Goal: Transaction & Acquisition: Purchase product/service

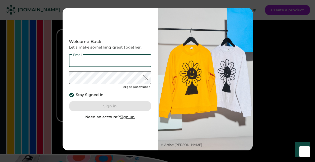
type input "**********"
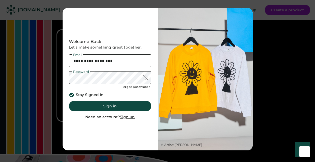
click at [88, 107] on button "Sign in" at bounding box center [110, 106] width 82 height 11
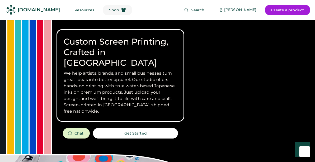
click at [109, 10] on span "Shop" at bounding box center [114, 10] width 10 height 4
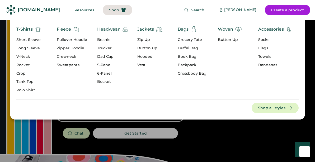
click at [32, 48] on div "Long Sleeve" at bounding box center [28, 48] width 25 height 5
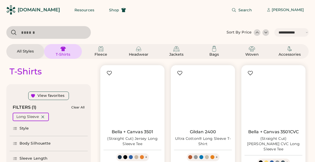
select select "*****"
select select "*"
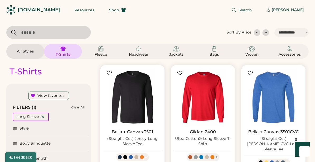
scroll to position [97, 0]
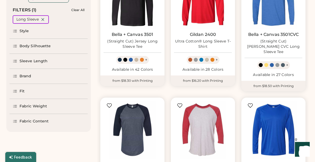
select select "*****"
select select "*"
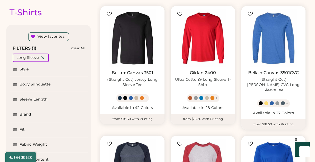
scroll to position [59, 0]
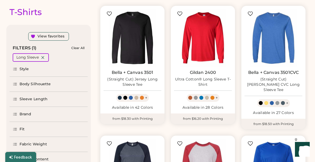
click at [24, 68] on div "Style" at bounding box center [25, 69] width 10 height 5
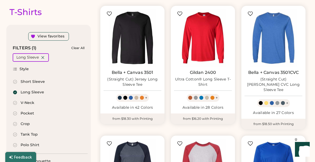
click at [24, 69] on div "Style" at bounding box center [25, 69] width 10 height 5
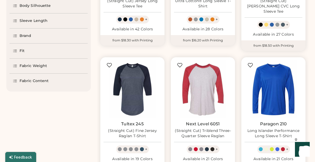
scroll to position [139, 0]
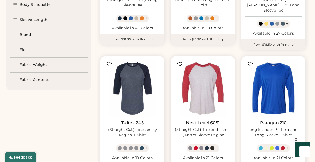
click at [27, 82] on div "Fabric Content" at bounding box center [34, 79] width 29 height 5
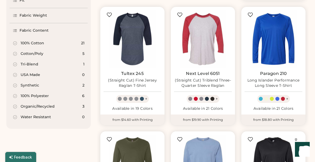
scroll to position [189, 0]
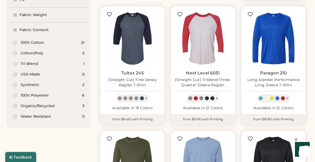
click at [25, 106] on div "Organic/Recycled" at bounding box center [38, 106] width 34 height 5
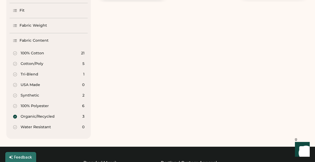
click at [94, 98] on div "T-Shirts View favorites FILTERS (2) Clear All Long Sleeve Organic/Recycled Styl…" at bounding box center [157, 4] width 302 height 269
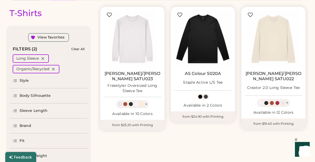
scroll to position [58, 0]
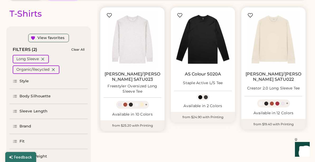
click at [127, 50] on img at bounding box center [133, 40] width 58 height 58
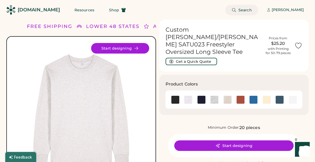
click at [252, 9] on span "Search" at bounding box center [244, 10] width 13 height 4
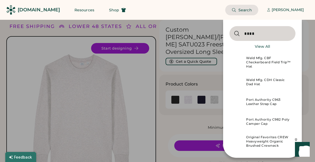
type input "****"
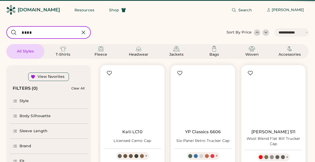
select select "*****"
select select "*"
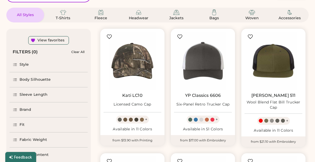
scroll to position [135, 0]
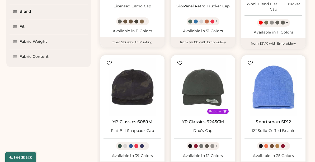
select select "*****"
select select "*"
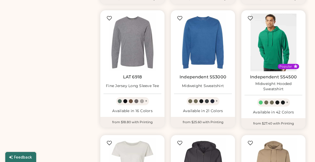
scroll to position [0, 0]
click at [272, 46] on img at bounding box center [274, 42] width 58 height 58
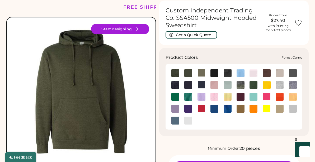
scroll to position [19, 0]
click at [238, 84] on img at bounding box center [241, 85] width 8 height 8
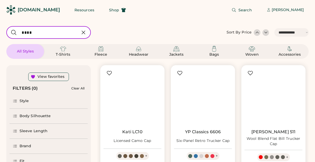
select select "*****"
select select "*"
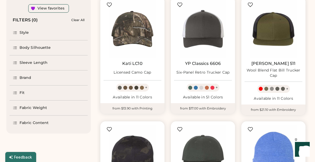
scroll to position [69, 0]
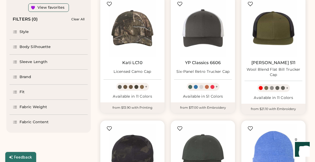
click at [21, 31] on div "Style" at bounding box center [25, 31] width 10 height 5
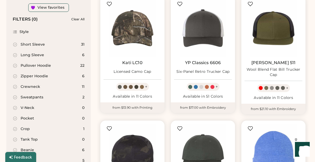
click at [24, 55] on div "Long Sleeve" at bounding box center [33, 55] width 24 height 5
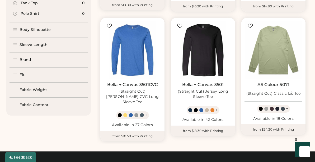
scroll to position [176, 0]
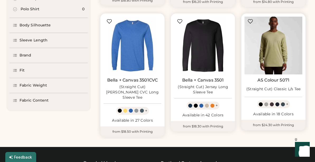
click at [280, 50] on img at bounding box center [274, 46] width 58 height 58
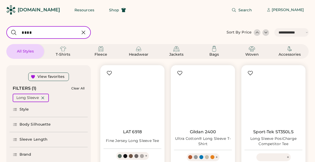
select select "*****"
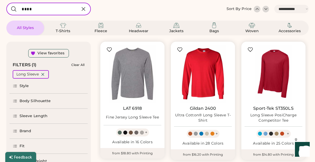
scroll to position [26, 0]
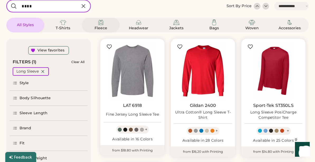
click at [100, 23] on img at bounding box center [101, 22] width 6 height 6
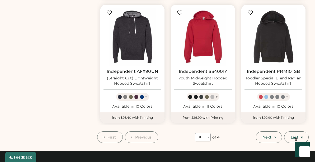
scroll to position [440, 0]
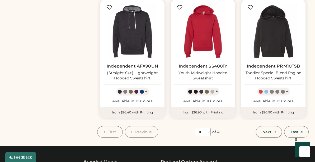
click at [275, 131] on use at bounding box center [275, 132] width 2 height 2
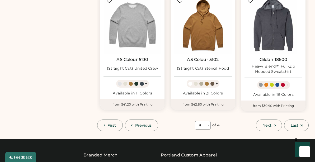
scroll to position [457, 0]
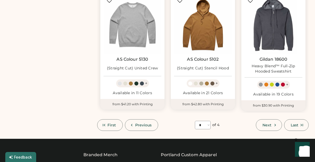
click at [269, 123] on span "Next" at bounding box center [266, 125] width 9 height 4
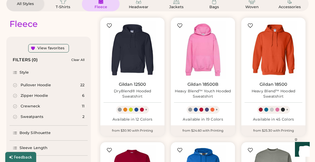
scroll to position [48, 0]
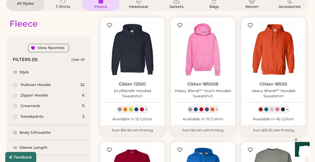
click at [25, 86] on div "Pullover Hoodie" at bounding box center [36, 84] width 30 height 5
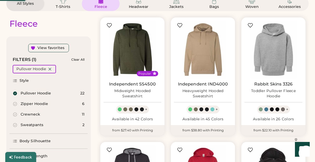
select select "*"
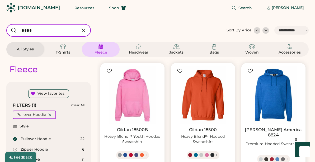
scroll to position [2, 0]
click at [198, 96] on img at bounding box center [203, 96] width 58 height 58
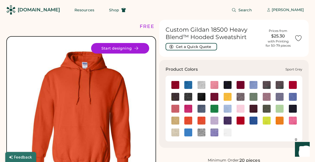
click at [200, 133] on img at bounding box center [202, 133] width 8 height 8
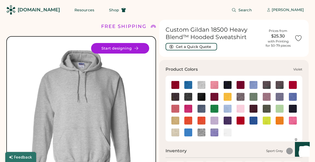
click at [215, 133] on img at bounding box center [214, 133] width 8 height 8
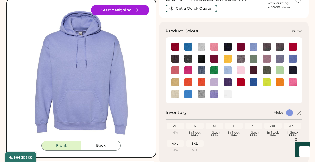
scroll to position [40, 0]
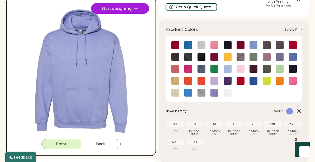
click at [290, 81] on img at bounding box center [293, 81] width 8 height 8
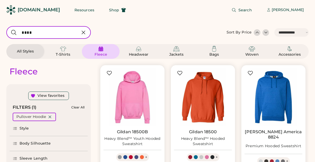
select select "*****"
select select "*"
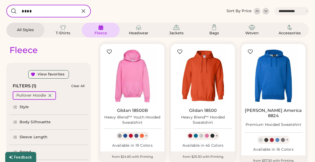
click at [45, 17] on input "input" at bounding box center [48, 11] width 85 height 13
select select "*****"
select select "*"
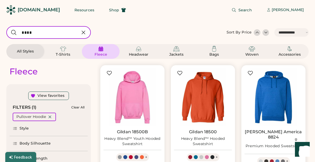
scroll to position [0, 0]
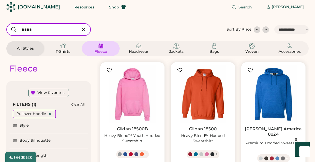
click at [45, 32] on input "input" at bounding box center [48, 29] width 85 height 13
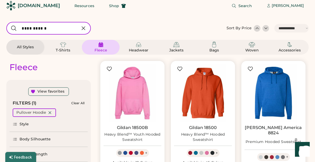
type input "**********"
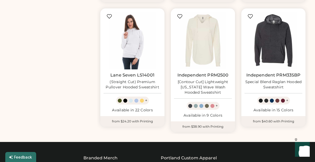
scroll to position [307, 0]
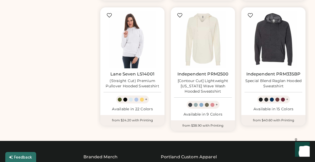
click at [262, 48] on img at bounding box center [274, 40] width 58 height 58
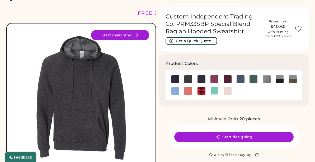
scroll to position [14, 0]
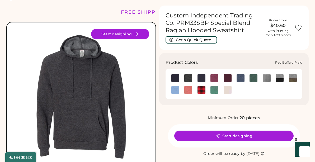
click at [200, 88] on img at bounding box center [202, 90] width 8 height 8
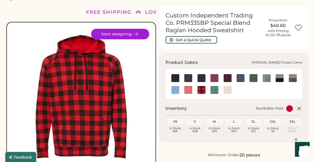
click at [291, 77] on img at bounding box center [293, 78] width 8 height 8
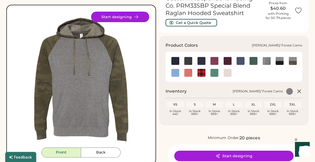
scroll to position [32, 0]
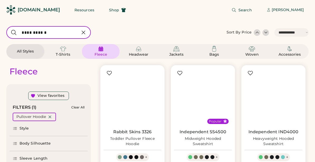
select select "*****"
click at [84, 32] on icon at bounding box center [83, 32] width 3 height 3
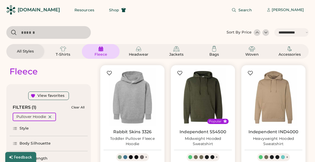
type input "*"
select select "*"
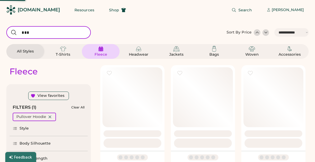
type input "****"
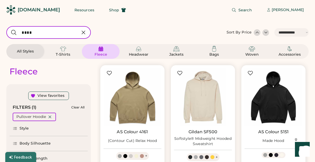
select select "*"
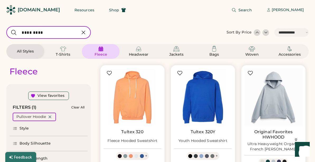
type input "*********"
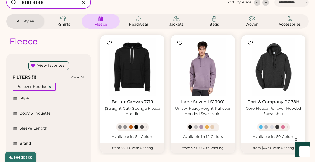
scroll to position [47, 0]
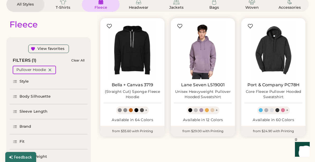
click at [203, 91] on div "Unisex Heavyweight Pullover Hooded Sweatshirt" at bounding box center [203, 94] width 58 height 11
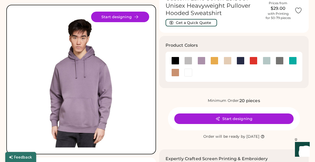
scroll to position [37, 0]
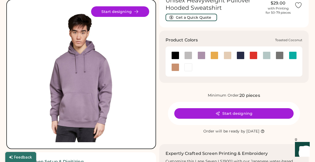
click at [174, 67] on div at bounding box center [175, 67] width 8 height 8
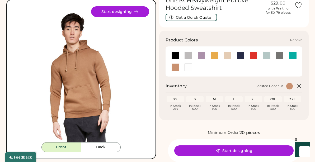
click at [255, 55] on div at bounding box center [254, 55] width 8 height 8
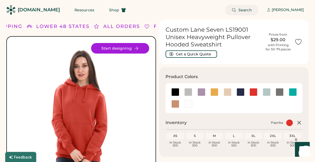
click at [252, 10] on span "Search" at bounding box center [244, 10] width 13 height 4
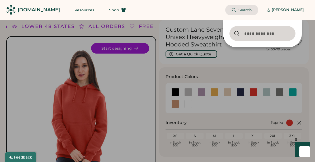
click at [237, 35] on input "input" at bounding box center [262, 33] width 66 height 15
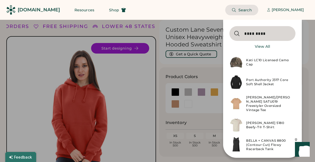
type input "*********"
click at [230, 62] on img at bounding box center [235, 63] width 13 height 20
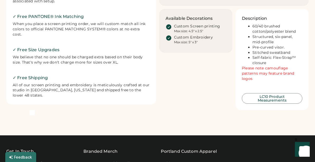
scroll to position [216, 0]
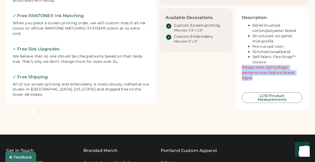
drag, startPoint x: 242, startPoint y: 58, endPoint x: 251, endPoint y: 68, distance: 13.8
click at [252, 68] on font "Please note camouflage patterns may feature brand logos" at bounding box center [269, 72] width 54 height 15
copy font "Please note camouflage patterns may feature brand logos"
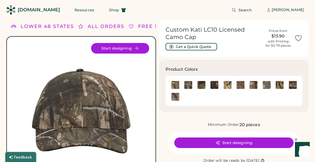
scroll to position [0, 0]
